Goal: Task Accomplishment & Management: Complete application form

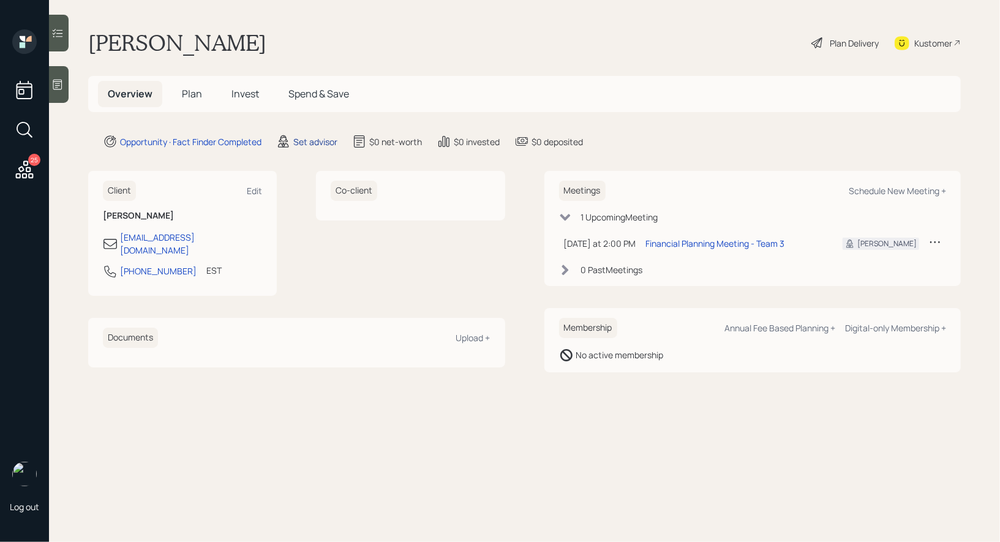
click at [315, 138] on div "Set advisor" at bounding box center [315, 141] width 44 height 13
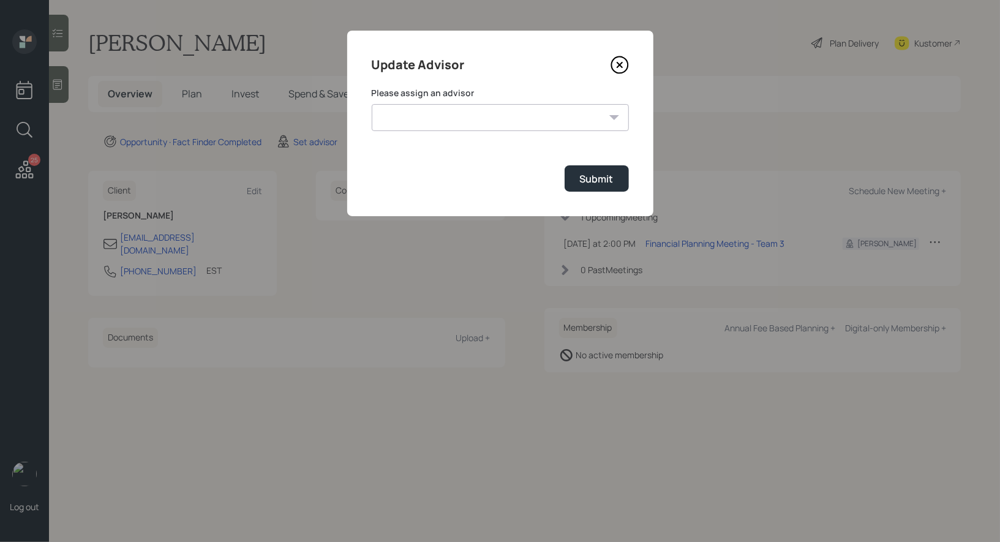
click at [446, 113] on select "[PERSON_NAME] [PERSON_NAME] [PERSON_NAME] End [PERSON_NAME] [PERSON_NAME] [PERS…" at bounding box center [500, 117] width 257 height 27
select select "8b79112e-3cfb-44f9-89e7-15267fe946c1"
click at [372, 104] on select "[PERSON_NAME] [PERSON_NAME] [PERSON_NAME] End [PERSON_NAME] [PERSON_NAME] [PERS…" at bounding box center [500, 117] width 257 height 27
click at [589, 183] on div "Submit" at bounding box center [597, 178] width 34 height 13
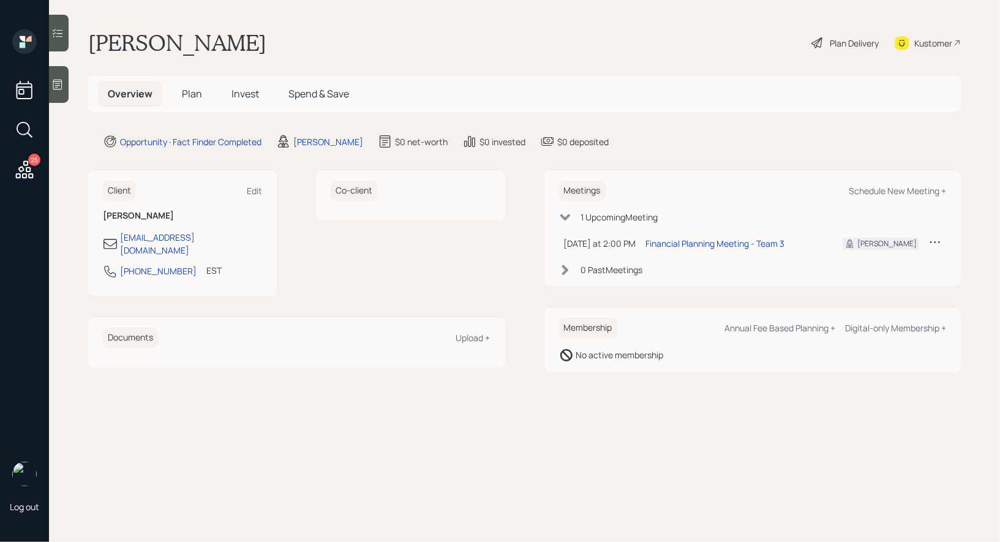
click at [66, 90] on div at bounding box center [59, 84] width 20 height 37
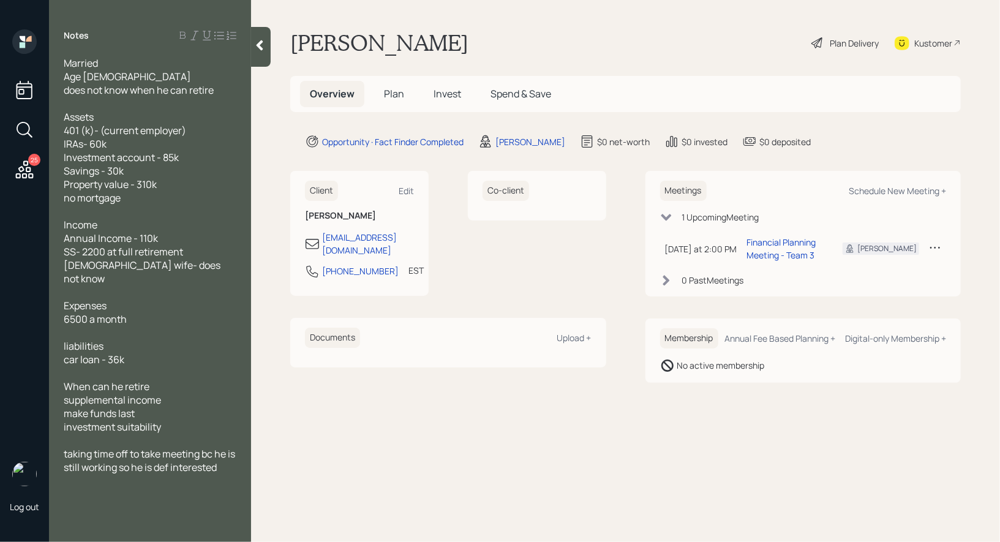
click at [396, 92] on span "Plan" at bounding box center [394, 93] width 20 height 13
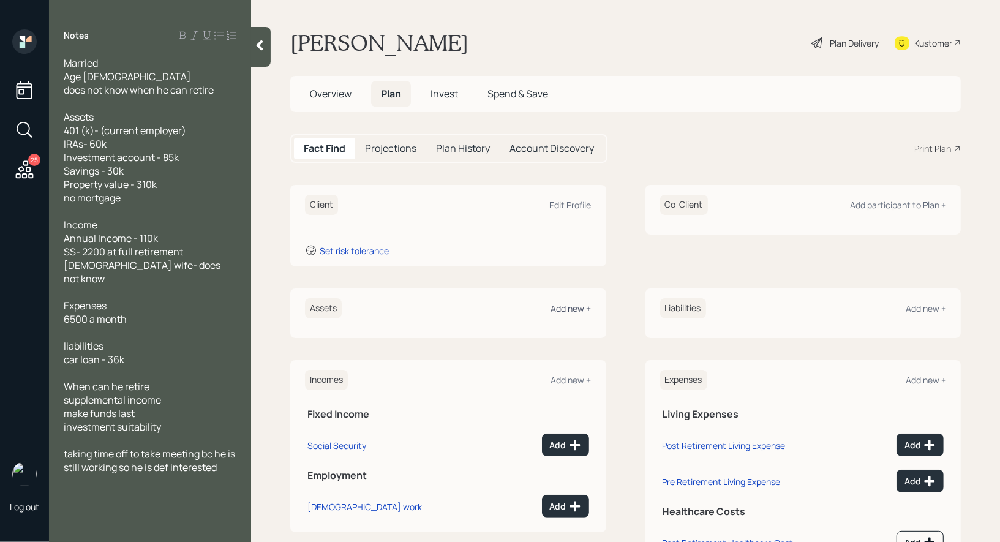
click at [568, 310] on div "Add new +" at bounding box center [571, 309] width 40 height 12
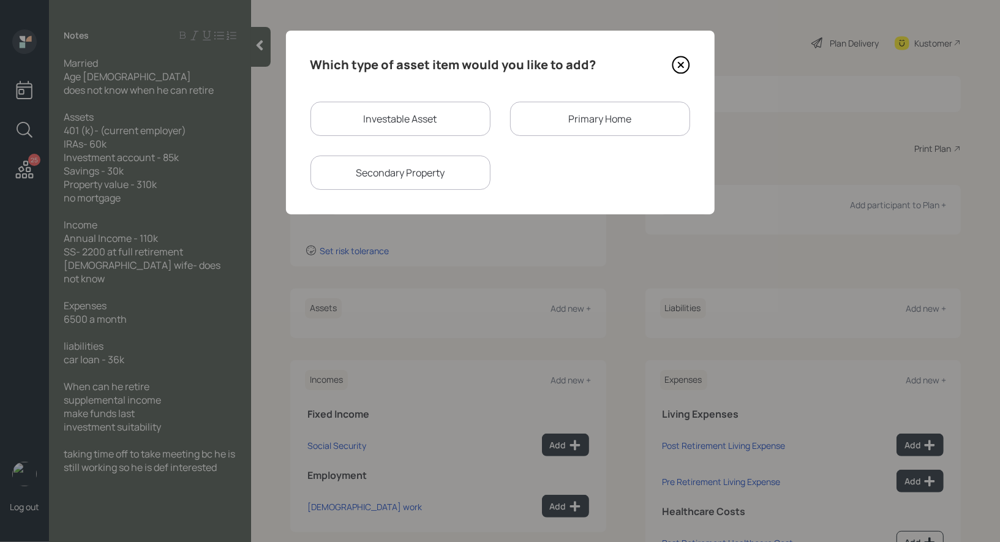
click at [406, 122] on div "Investable Asset" at bounding box center [401, 119] width 180 height 34
select select "taxable"
select select "balanced"
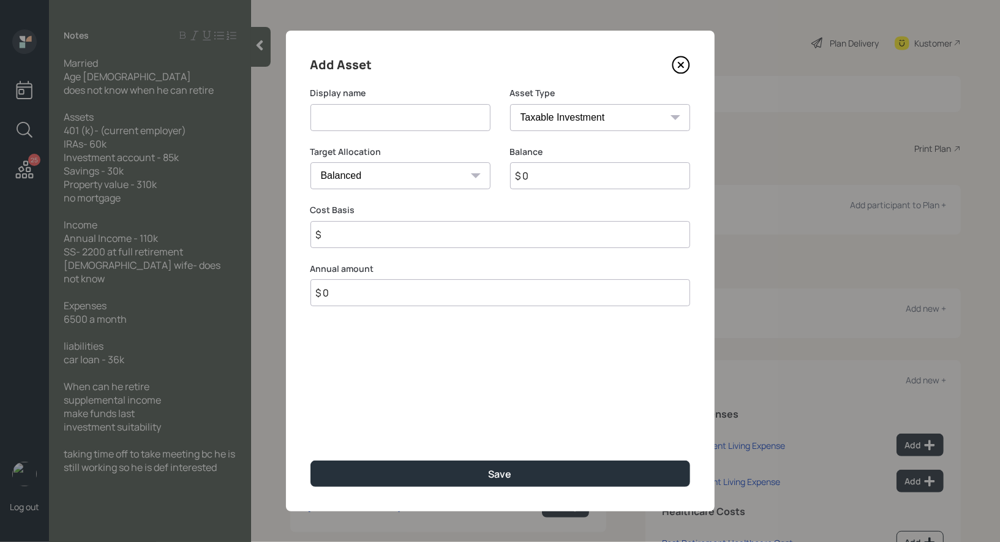
click at [382, 121] on input at bounding box center [401, 117] width 180 height 27
type input "IRA"
click at [574, 122] on select "SEP [PERSON_NAME] IRA 401(k) [PERSON_NAME] 401(k) 403(b) [PERSON_NAME] 403(b) 4…" at bounding box center [600, 117] width 180 height 27
select select "ira"
click at [510, 104] on select "SEP [PERSON_NAME] IRA 401(k) [PERSON_NAME] 401(k) 403(b) [PERSON_NAME] 403(b) 4…" at bounding box center [600, 117] width 180 height 27
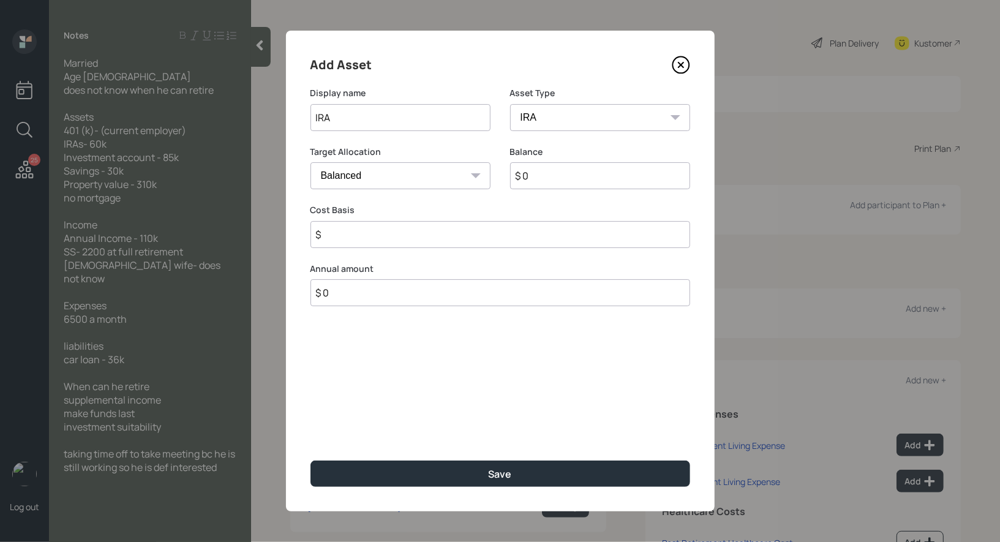
type input "$"
click at [541, 181] on input "$ 0" at bounding box center [600, 175] width 180 height 27
type input "$ 60,000"
click at [438, 238] on input "$" at bounding box center [501, 234] width 380 height 27
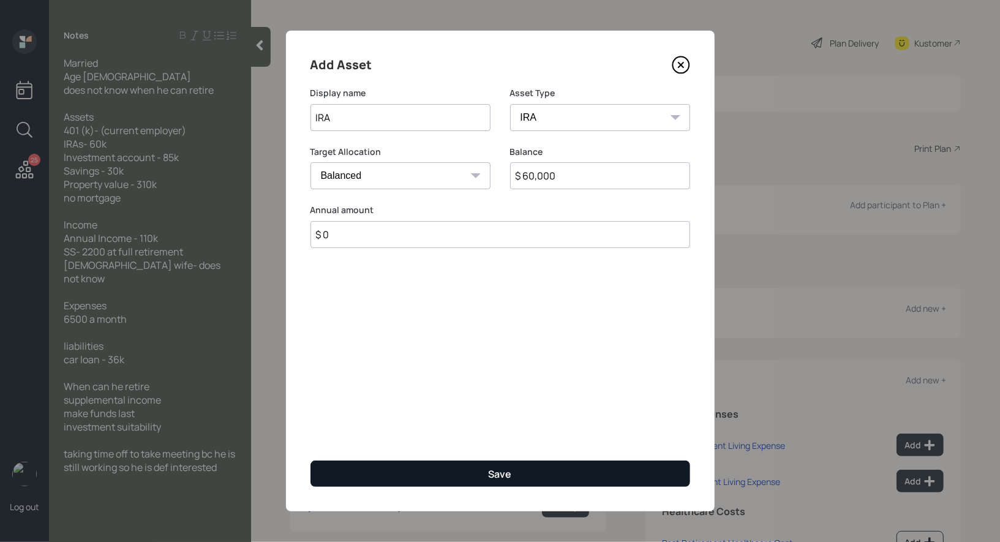
type input "$ 0"
click at [425, 478] on button "Save" at bounding box center [501, 474] width 380 height 26
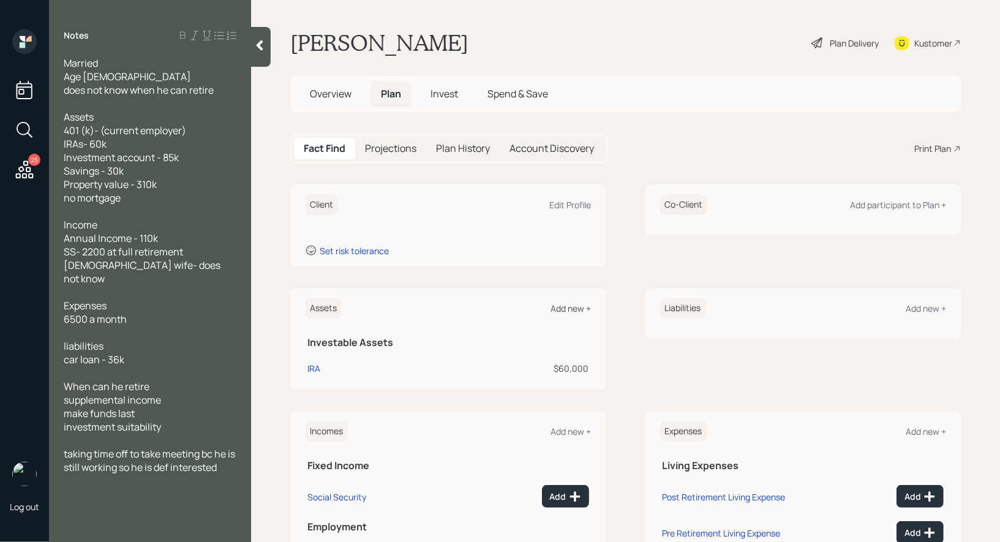
click at [576, 308] on div "Add new +" at bounding box center [571, 309] width 40 height 12
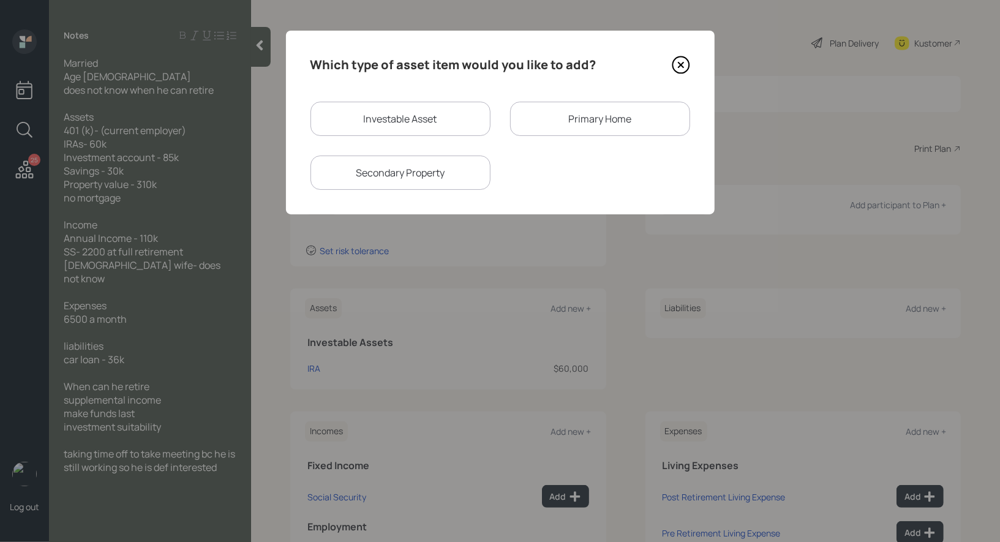
click at [435, 124] on div "Investable Asset" at bounding box center [401, 119] width 180 height 34
select select "taxable"
select select "balanced"
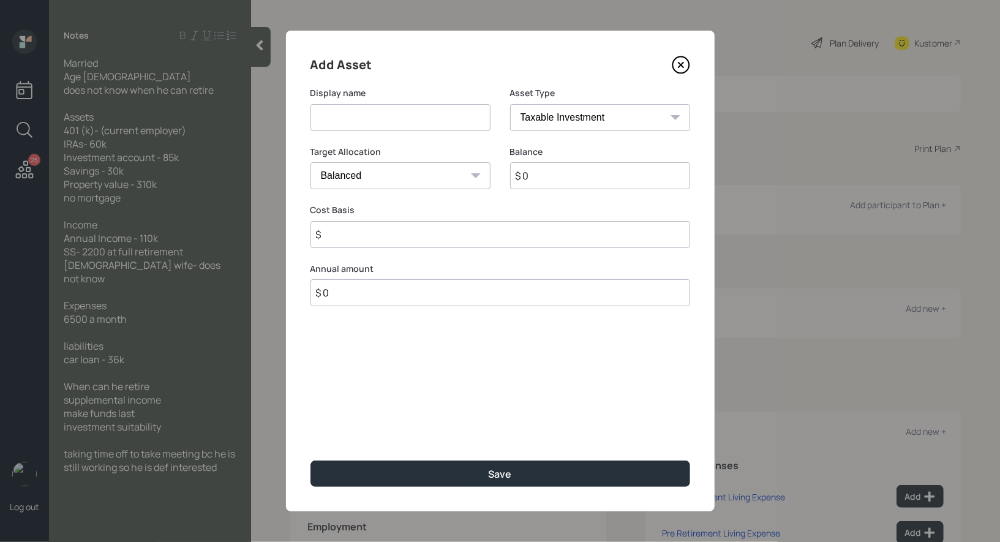
click at [398, 121] on input at bounding box center [401, 117] width 180 height 27
type input "Brokerage"
click at [543, 175] on input "$ 0" at bounding box center [600, 175] width 180 height 27
type input "$ 85,000"
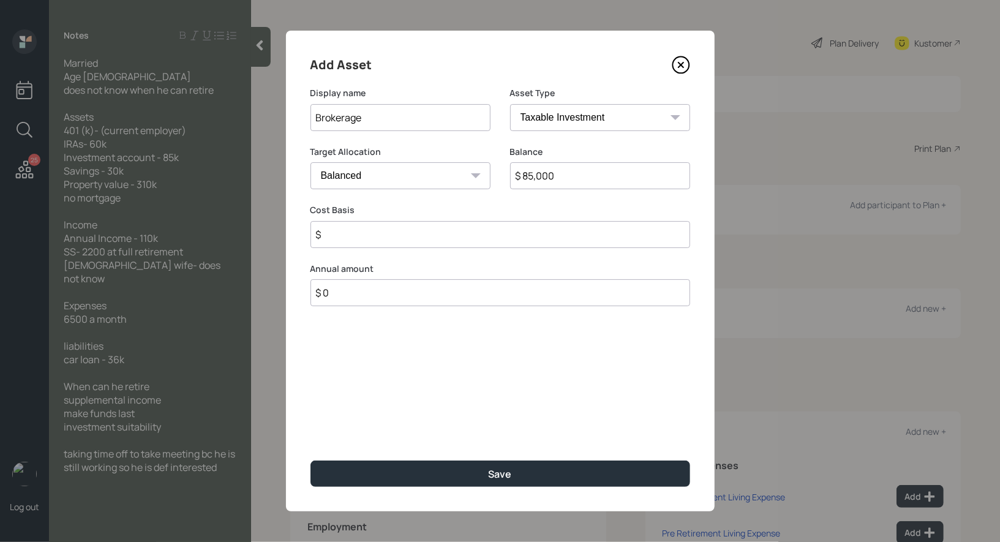
click at [423, 243] on input "$" at bounding box center [501, 234] width 380 height 27
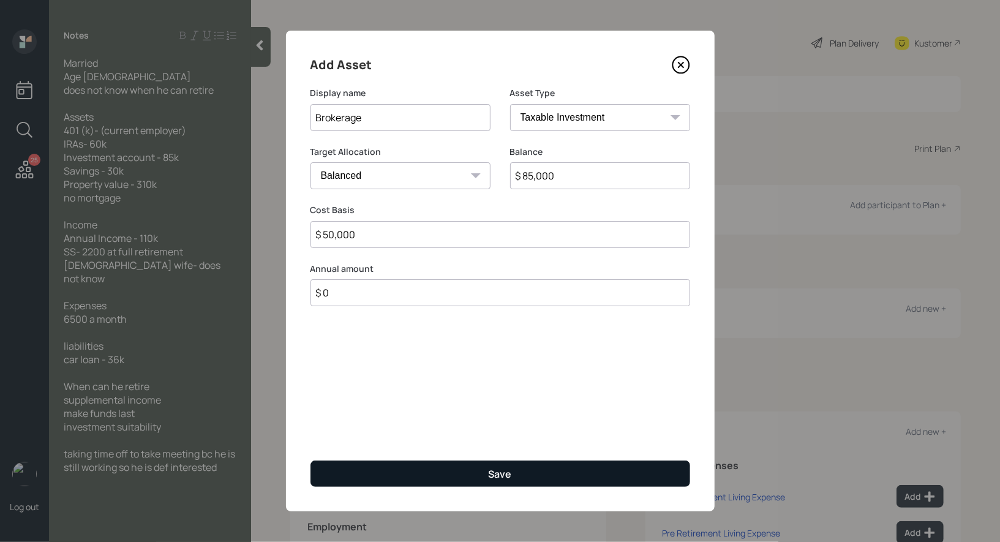
type input "$ 50,000"
click at [495, 472] on div "Save" at bounding box center [500, 473] width 23 height 13
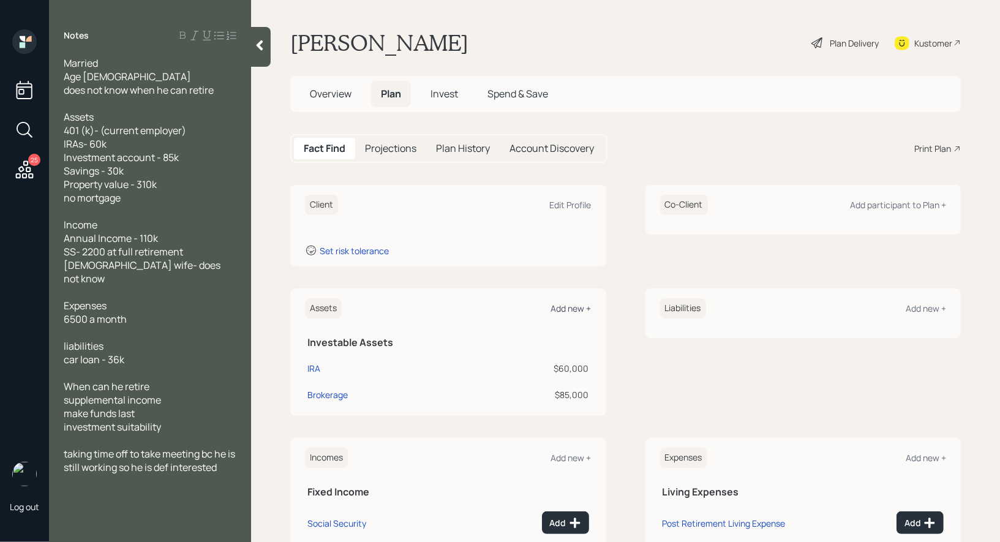
click at [563, 308] on div "Add new +" at bounding box center [571, 309] width 40 height 12
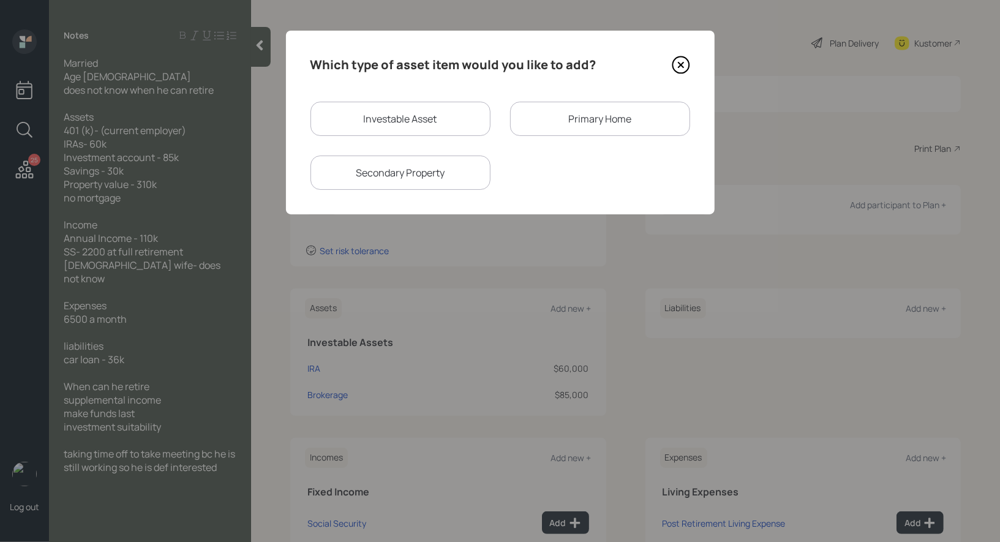
click at [420, 116] on div "Investable Asset" at bounding box center [401, 119] width 180 height 34
select select "taxable"
select select "balanced"
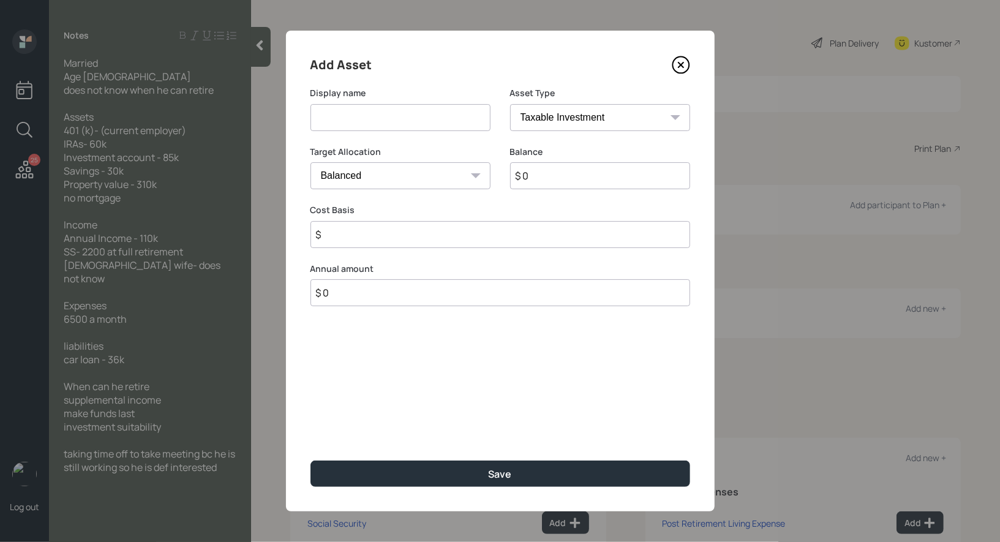
click at [416, 113] on input at bounding box center [401, 117] width 180 height 27
type input "Cash"
click at [562, 175] on input "$ 0" at bounding box center [600, 175] width 180 height 27
type input "$ 30,000"
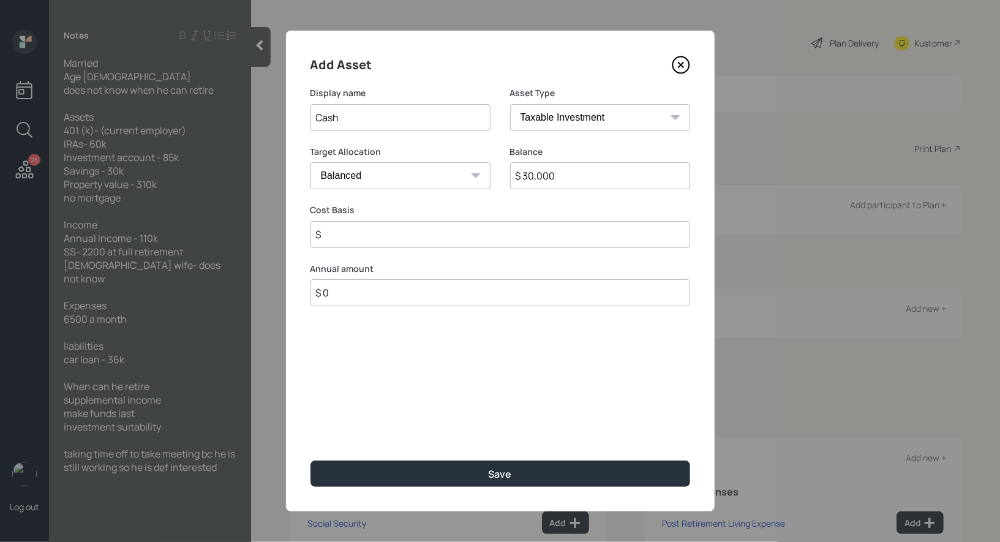
click at [413, 182] on select "Cash Conservative Balanced Aggressive" at bounding box center [401, 175] width 180 height 27
select select "uninvested"
click at [311, 162] on select "Cash Conservative Balanced Aggressive" at bounding box center [401, 175] width 180 height 27
click at [387, 235] on input "$" at bounding box center [501, 234] width 380 height 27
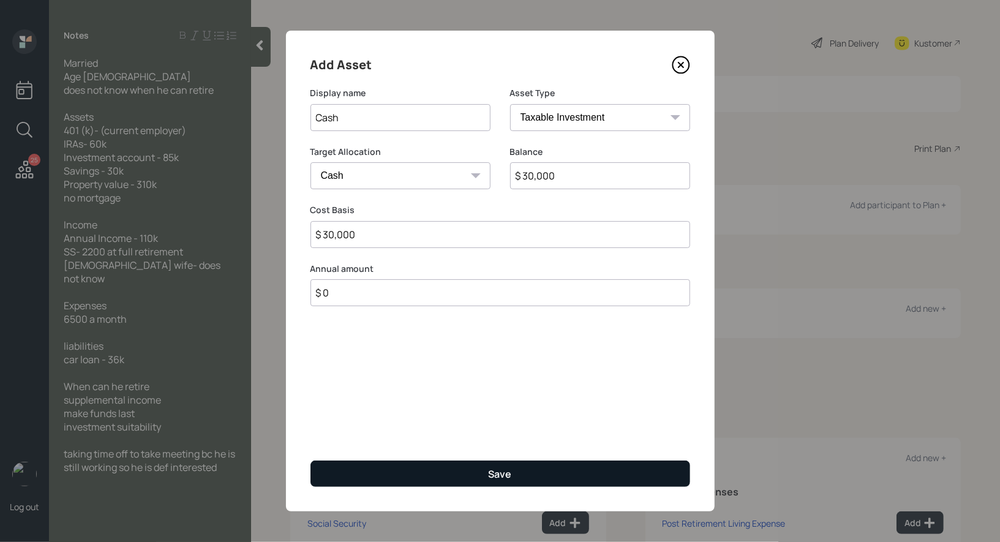
type input "$ 30,000"
click at [392, 476] on button "Save" at bounding box center [501, 474] width 380 height 26
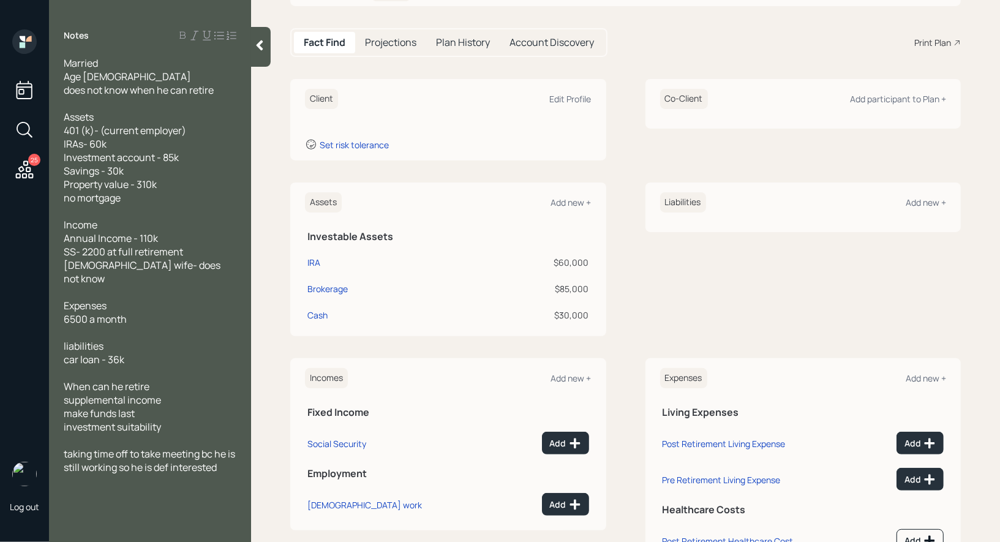
scroll to position [108, 0]
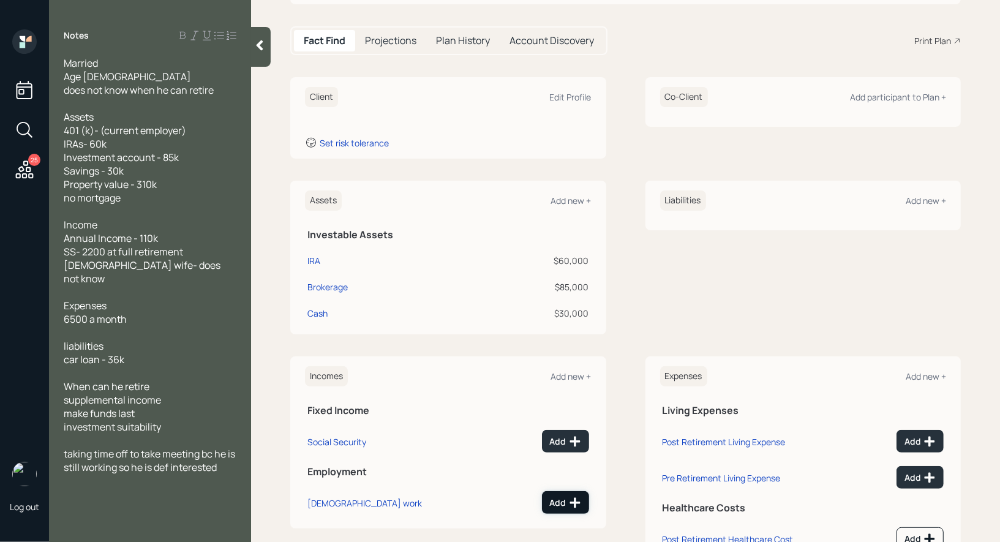
click at [557, 506] on div "Add" at bounding box center [565, 503] width 31 height 12
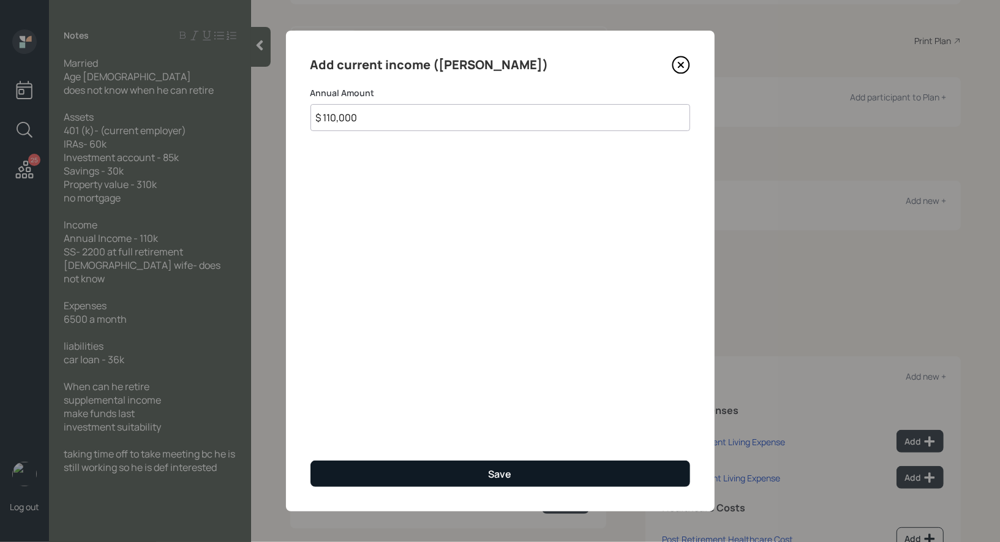
type input "$ 110,000"
click at [460, 469] on button "Save" at bounding box center [501, 474] width 380 height 26
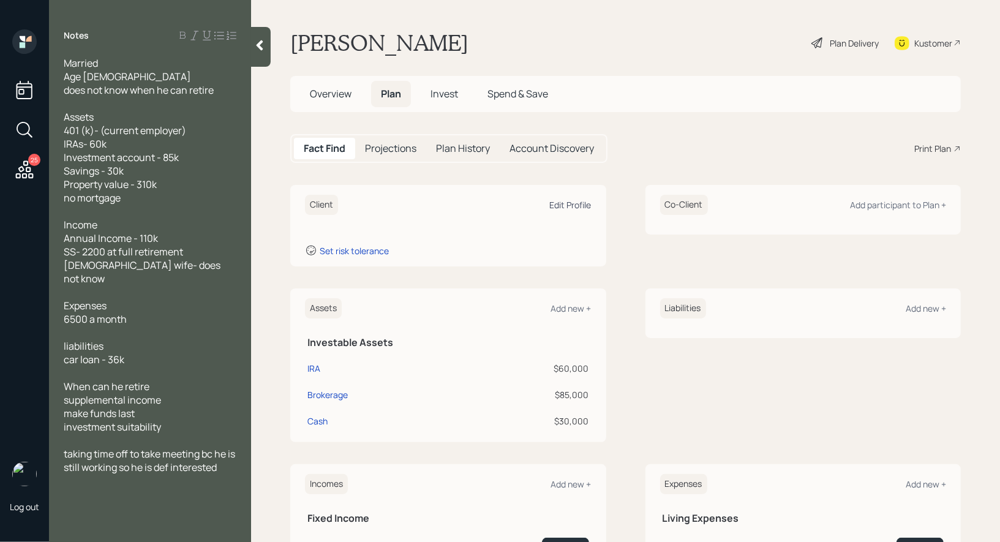
click at [561, 202] on div "Edit Profile" at bounding box center [571, 205] width 42 height 12
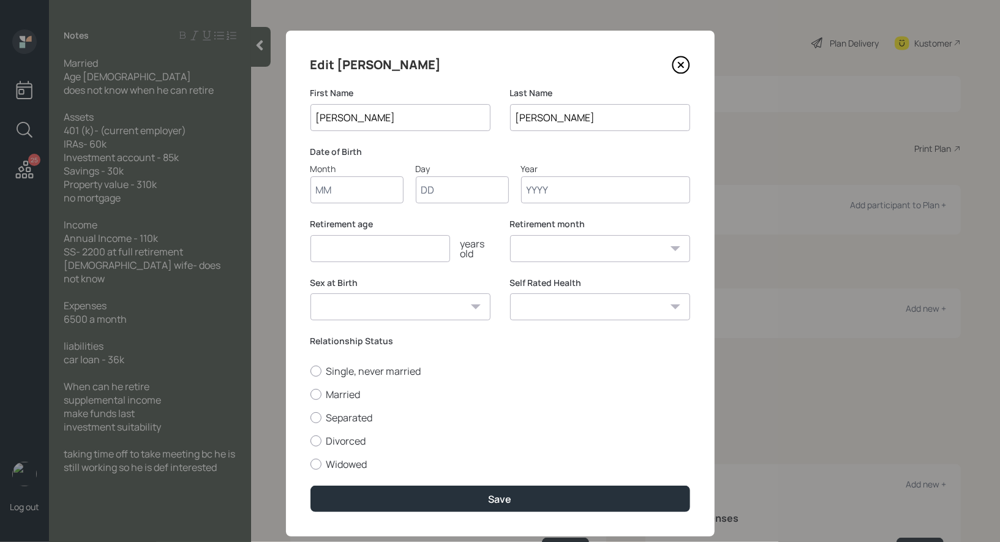
click at [348, 192] on input "Month" at bounding box center [357, 189] width 93 height 27
type input "01"
type input "1964"
select select "1"
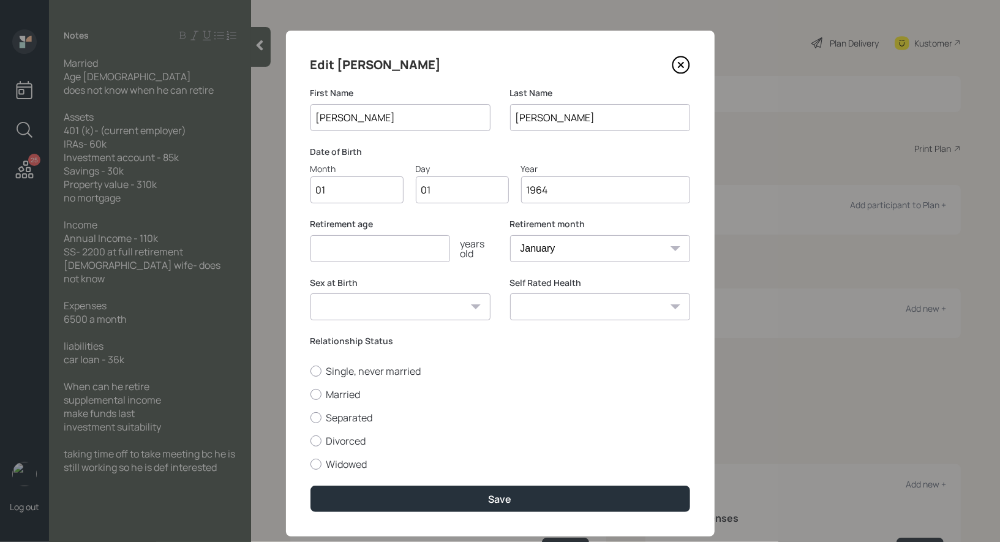
type input "1964"
click at [321, 253] on input "number" at bounding box center [381, 248] width 140 height 27
type input "67"
click at [318, 391] on div at bounding box center [316, 394] width 11 height 11
click at [311, 394] on input "Married" at bounding box center [310, 394] width 1 height 1
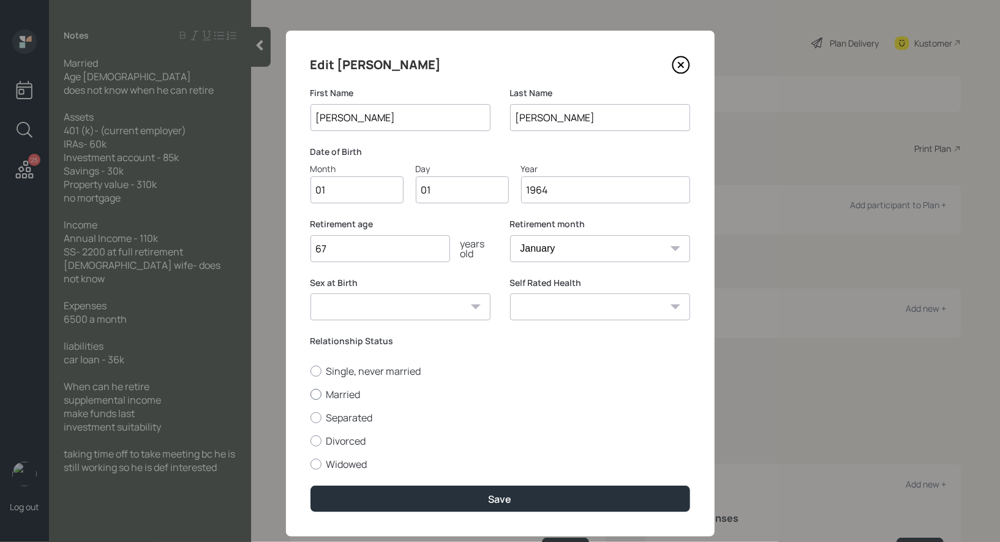
radio input "true"
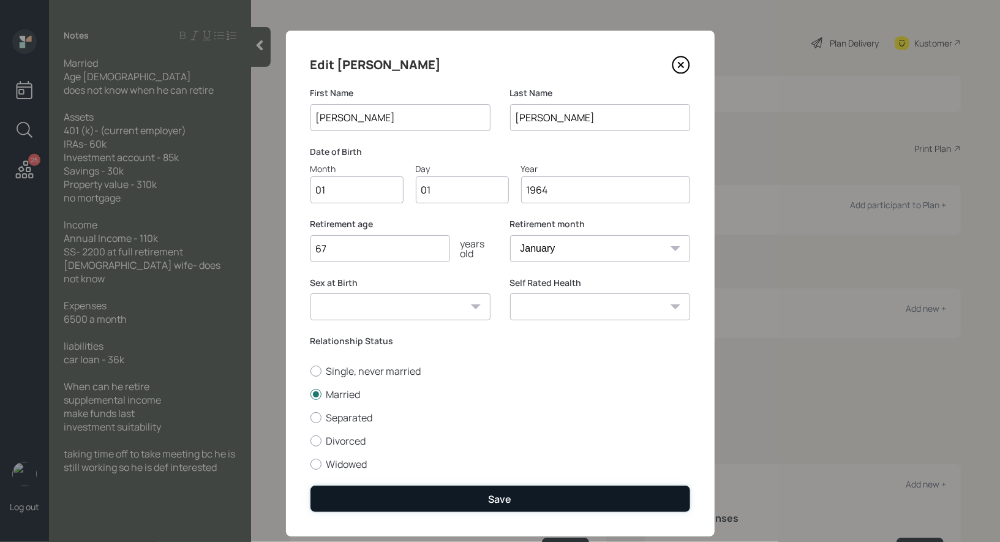
click at [399, 497] on button "Save" at bounding box center [501, 499] width 380 height 26
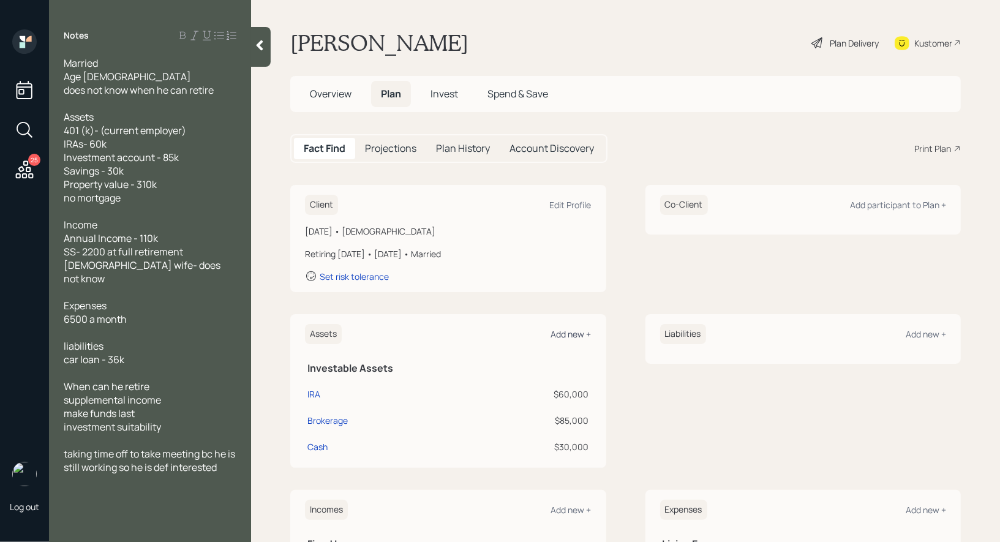
click at [571, 333] on div "Add new +" at bounding box center [571, 334] width 40 height 12
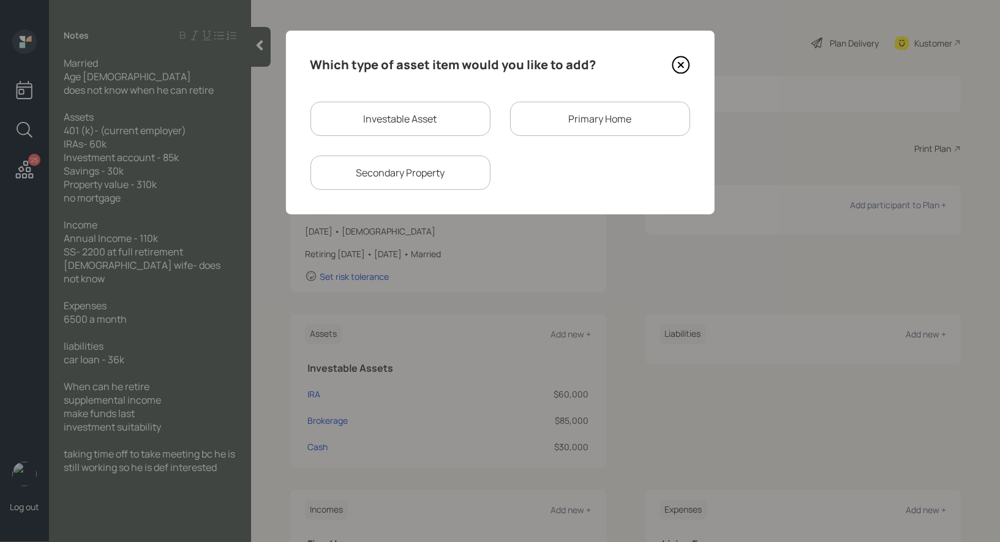
click at [391, 113] on div "Investable Asset" at bounding box center [401, 119] width 180 height 34
select select "taxable"
select select "balanced"
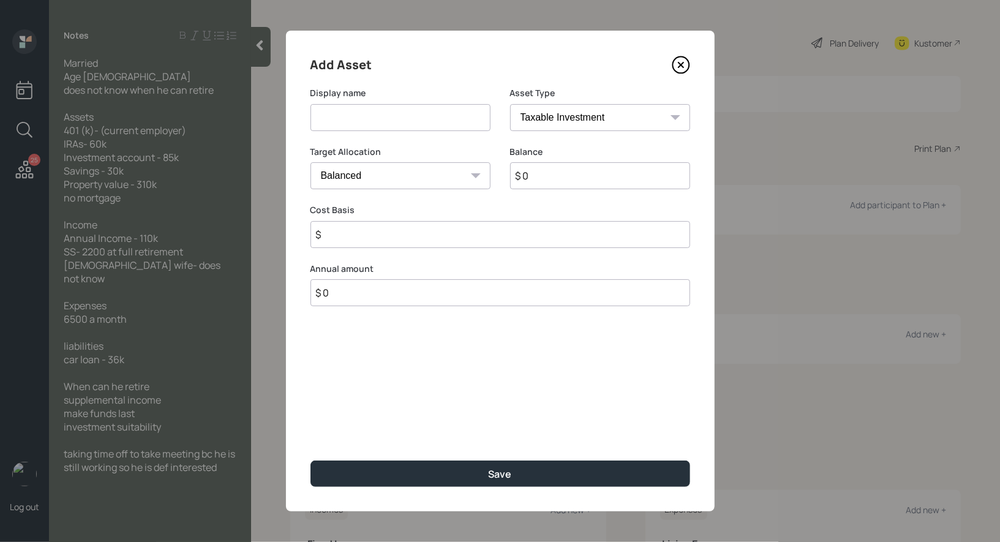
click at [390, 119] on input at bounding box center [401, 117] width 180 height 27
type input "Current 401k"
click at [544, 124] on select "SEP [PERSON_NAME] IRA 401(k) [PERSON_NAME] 401(k) 403(b) [PERSON_NAME] 403(b) 4…" at bounding box center [600, 117] width 180 height 27
select select "company_sponsored"
click at [510, 104] on select "SEP [PERSON_NAME] IRA 401(k) [PERSON_NAME] 401(k) 403(b) [PERSON_NAME] 403(b) 4…" at bounding box center [600, 117] width 180 height 27
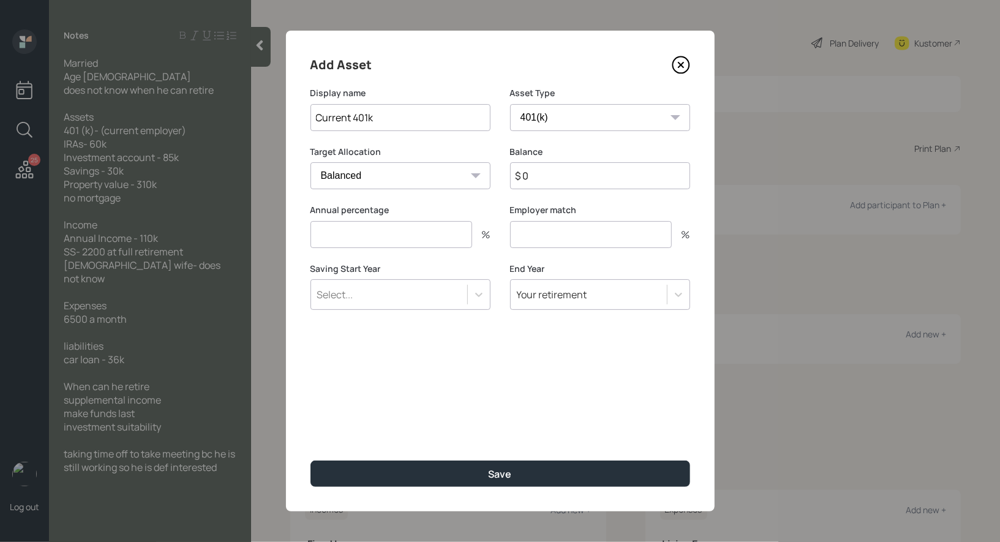
click at [555, 173] on input "$ 0" at bounding box center [600, 175] width 180 height 27
type input "$ 1"
click at [402, 238] on input "number" at bounding box center [392, 234] width 162 height 27
type input "0"
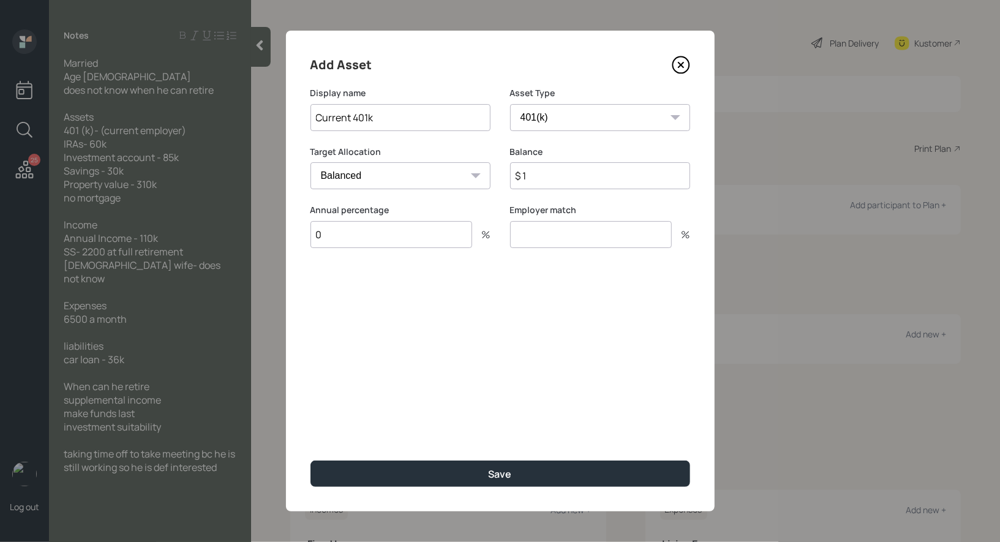
click at [560, 233] on input "number" at bounding box center [591, 234] width 162 height 27
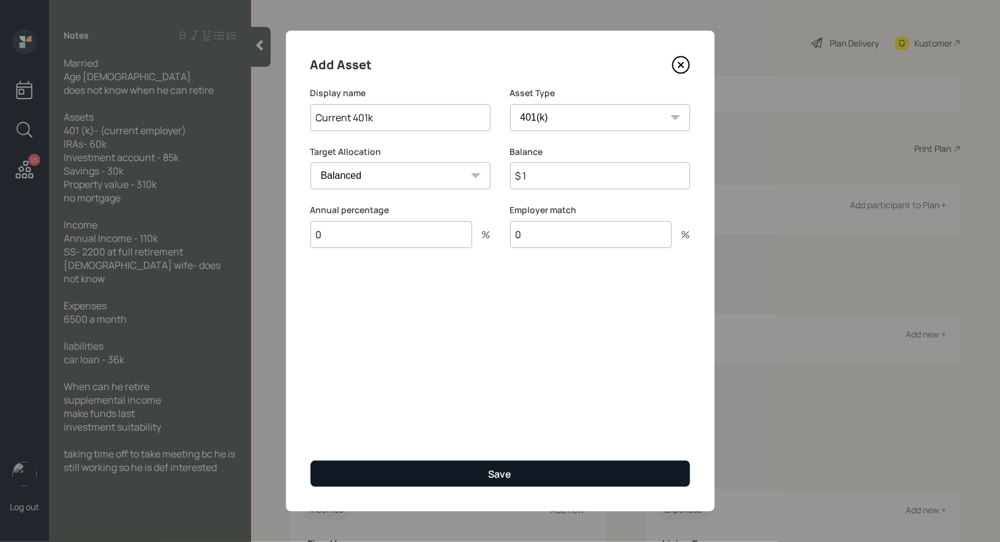
type input "0"
click at [467, 470] on button "Save" at bounding box center [501, 474] width 380 height 26
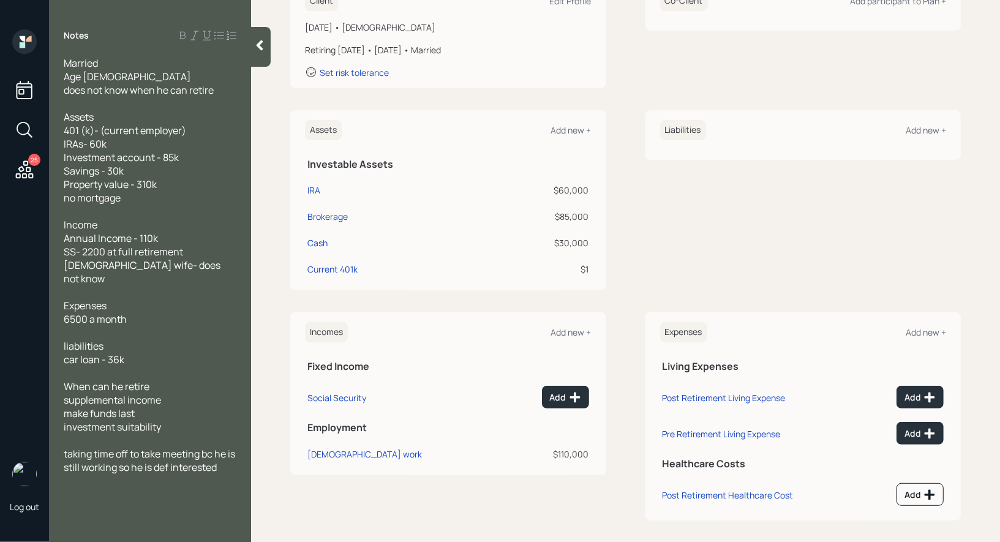
scroll to position [209, 0]
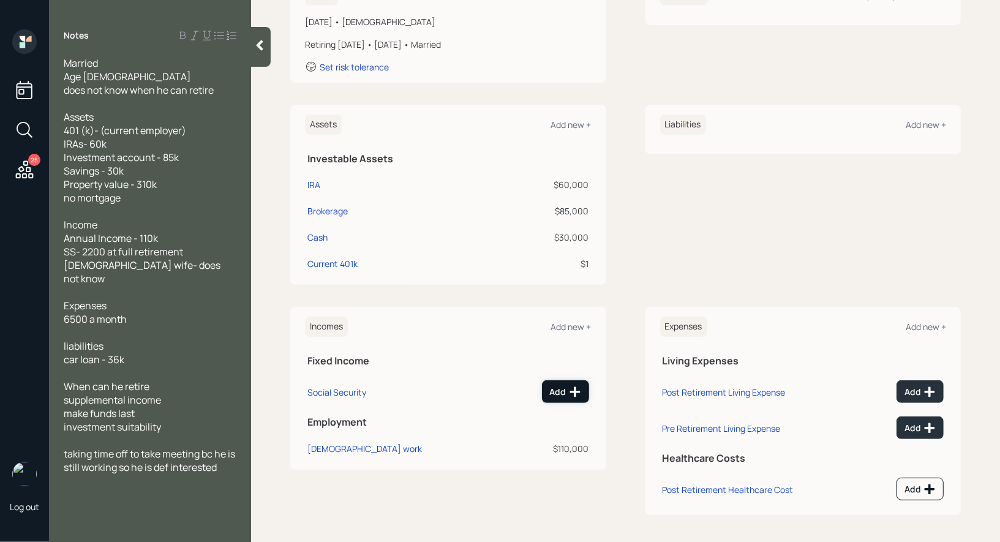
click at [560, 387] on div "Add" at bounding box center [565, 392] width 31 height 12
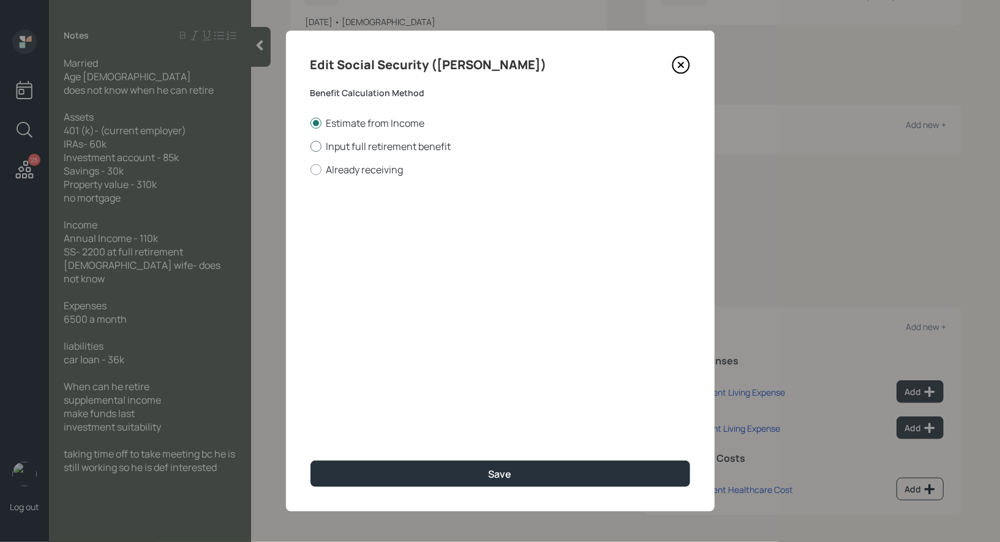
click at [318, 149] on div at bounding box center [316, 146] width 11 height 11
click at [311, 146] on input "Input full retirement benefit" at bounding box center [310, 146] width 1 height 1
radio input "true"
click at [364, 229] on input "$" at bounding box center [501, 221] width 380 height 27
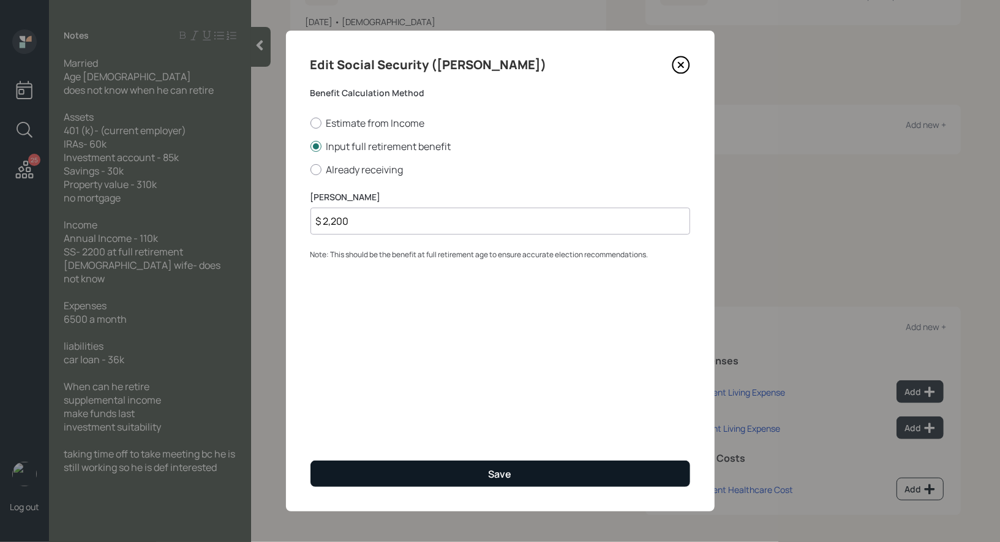
type input "$ 2,200"
click at [413, 465] on button "Save" at bounding box center [501, 474] width 380 height 26
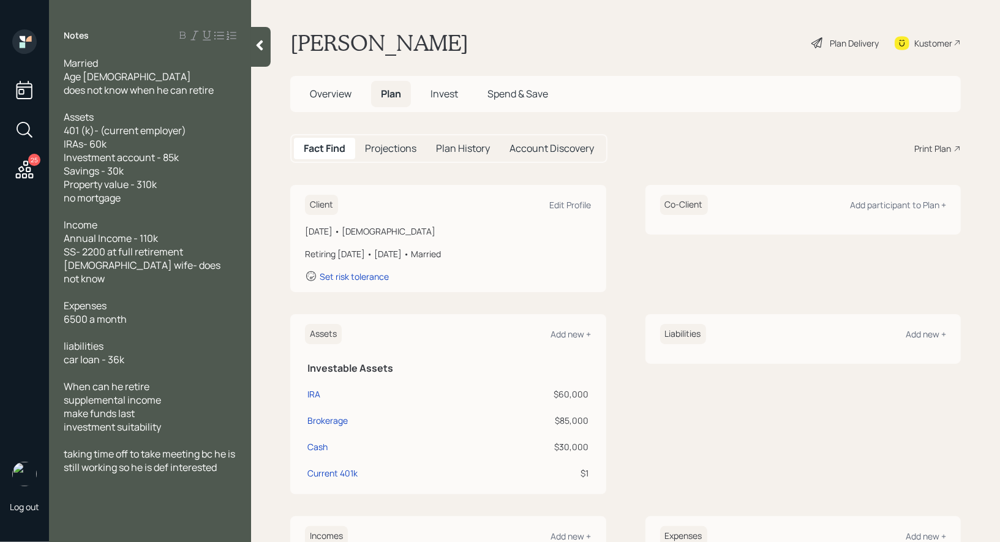
click at [842, 43] on div "Plan Delivery" at bounding box center [854, 43] width 49 height 13
